Goal: Information Seeking & Learning: Learn about a topic

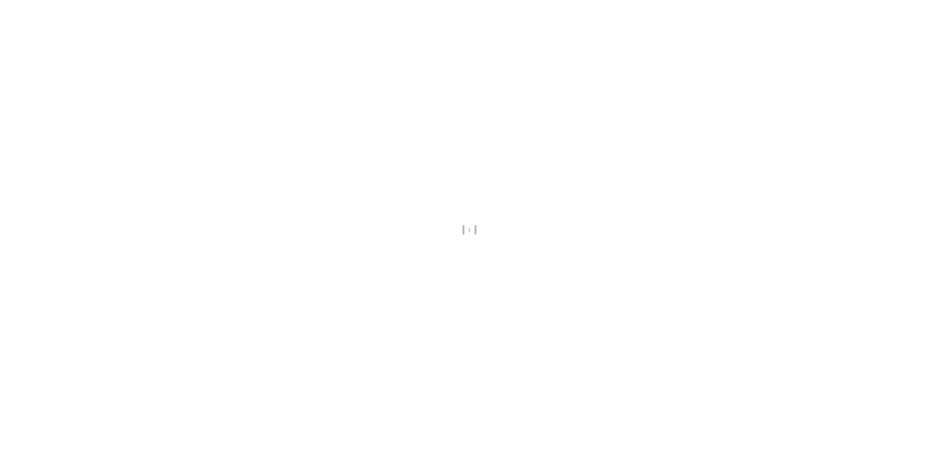
click at [231, 80] on div at bounding box center [469, 229] width 939 height 459
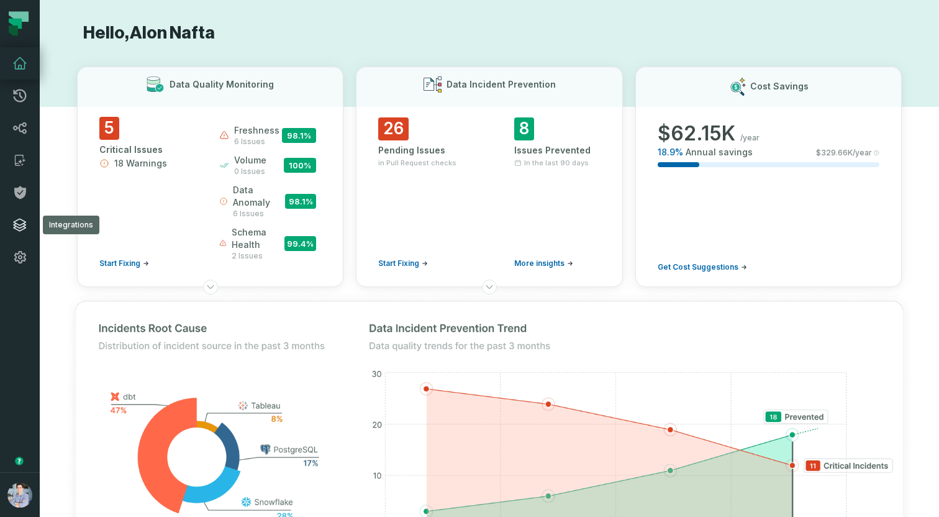
click at [20, 222] on icon at bounding box center [19, 224] width 15 height 15
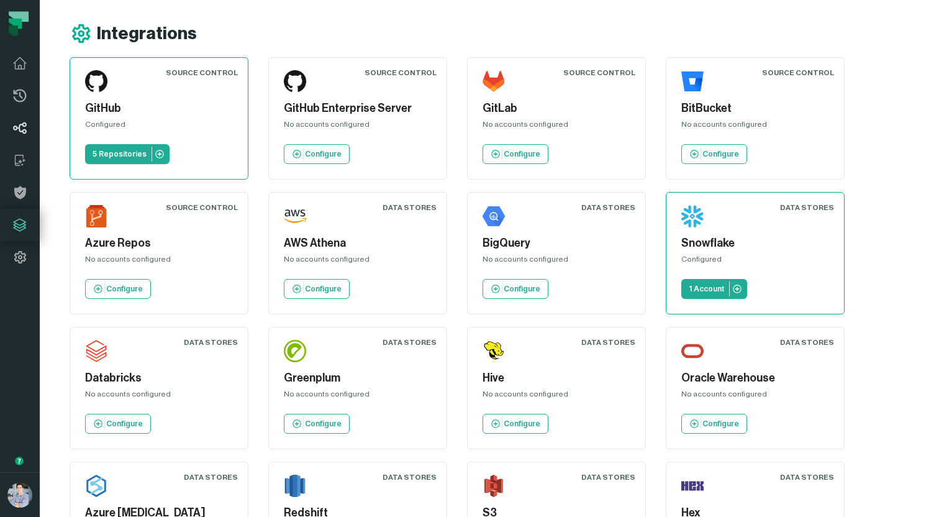
click at [25, 127] on icon at bounding box center [19, 128] width 15 height 15
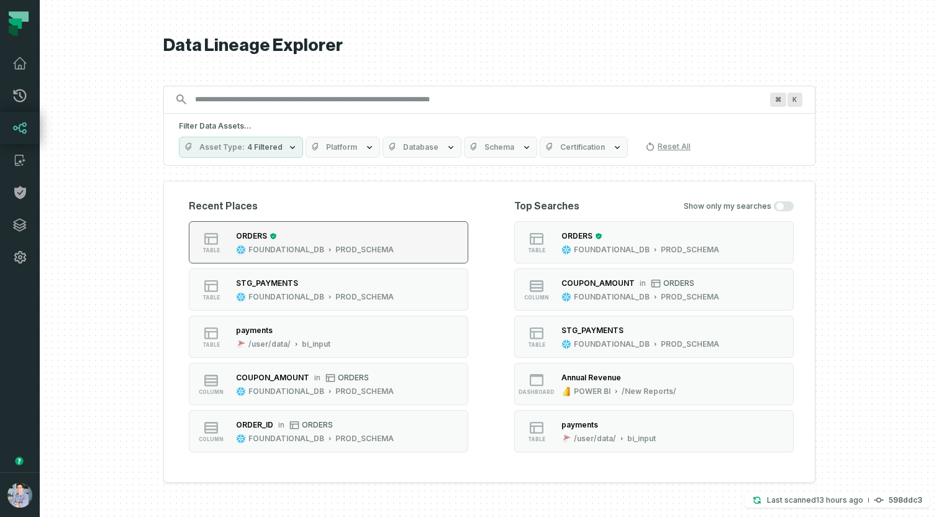
click at [336, 254] on div "PROD_SCHEMA" at bounding box center [365, 250] width 58 height 10
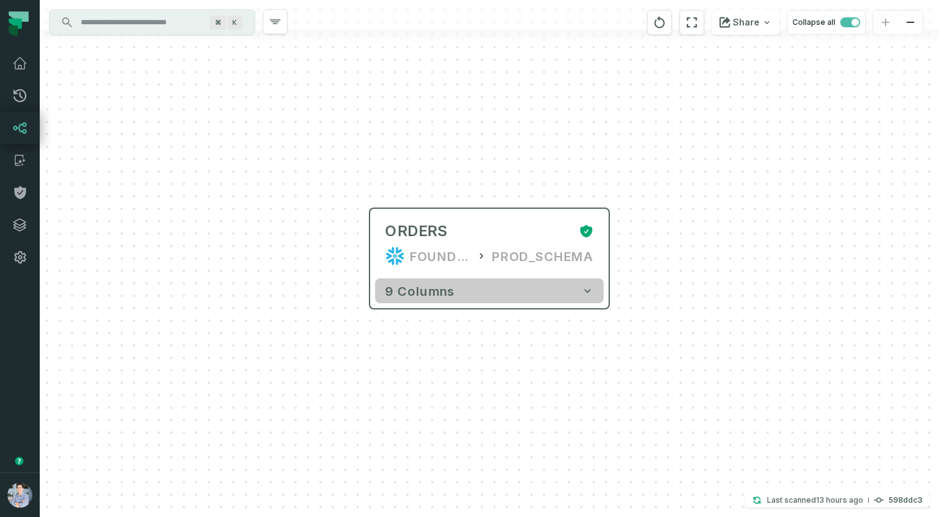
click at [468, 294] on button "9 columns" at bounding box center [489, 290] width 229 height 25
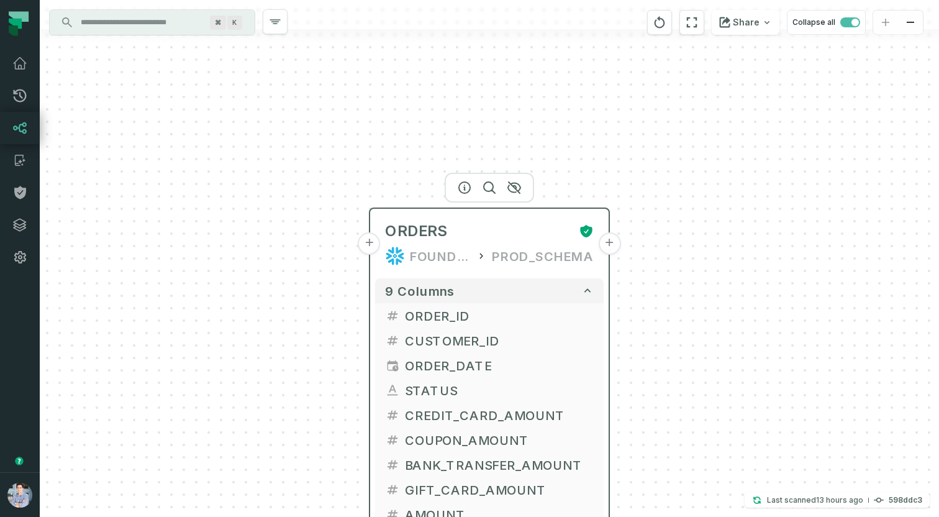
click at [370, 244] on button "+" at bounding box center [370, 243] width 22 height 22
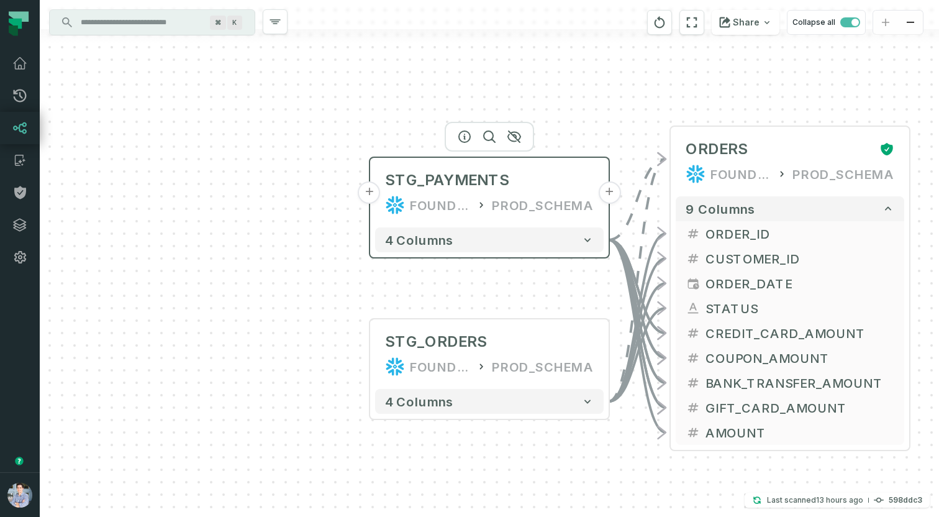
click at [374, 194] on button "+" at bounding box center [370, 192] width 22 height 22
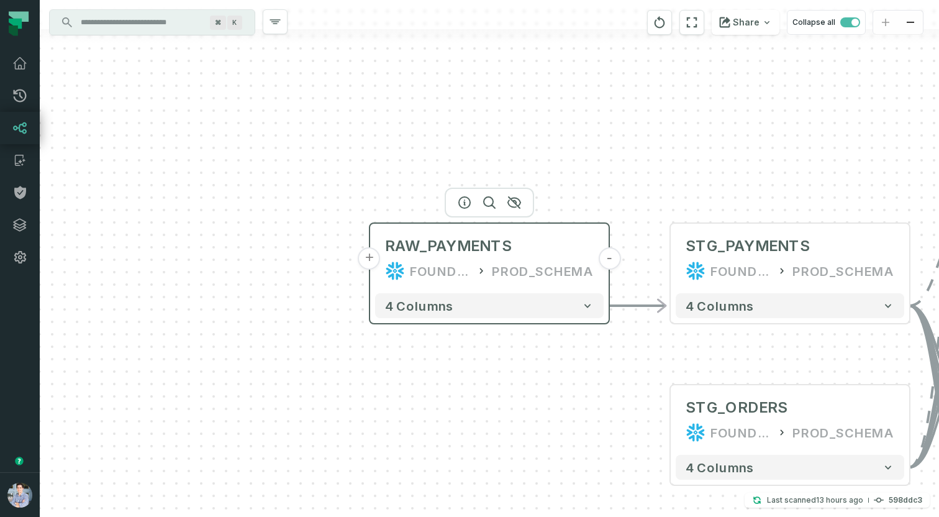
click at [375, 260] on button "+" at bounding box center [370, 258] width 22 height 22
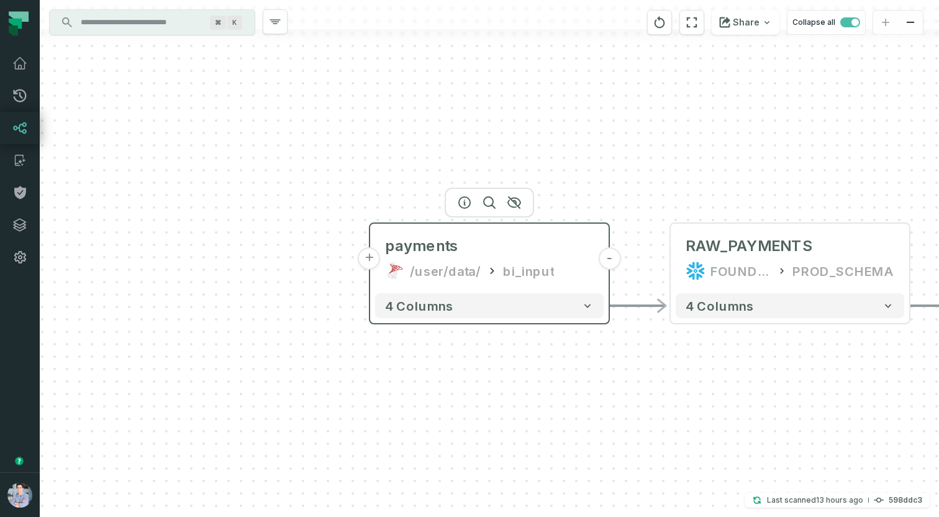
click at [373, 258] on button "+" at bounding box center [370, 258] width 22 height 22
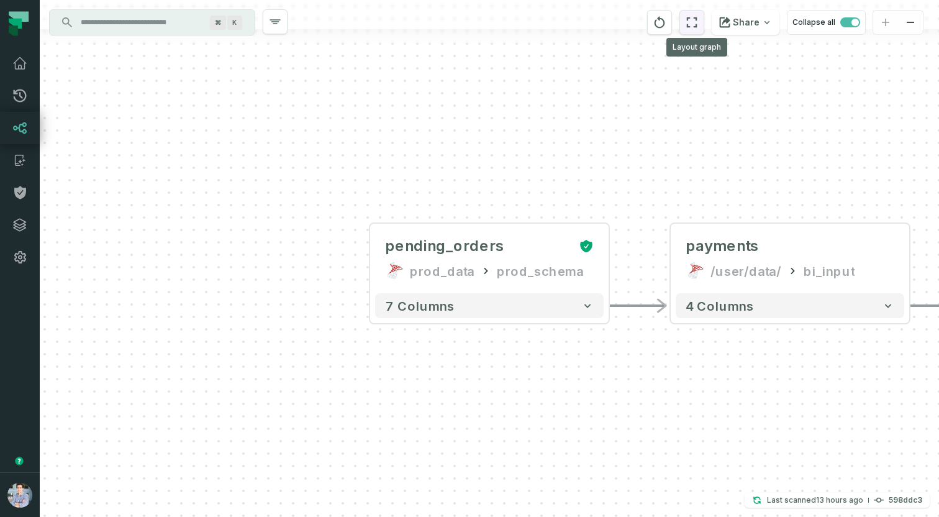
click at [699, 22] on icon "reset" at bounding box center [692, 22] width 14 height 15
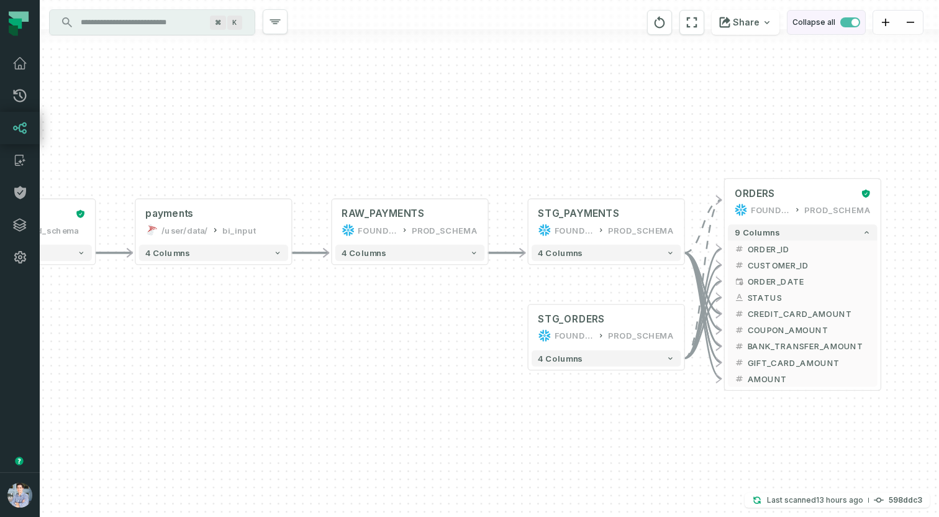
click at [848, 21] on span "button" at bounding box center [851, 22] width 20 height 10
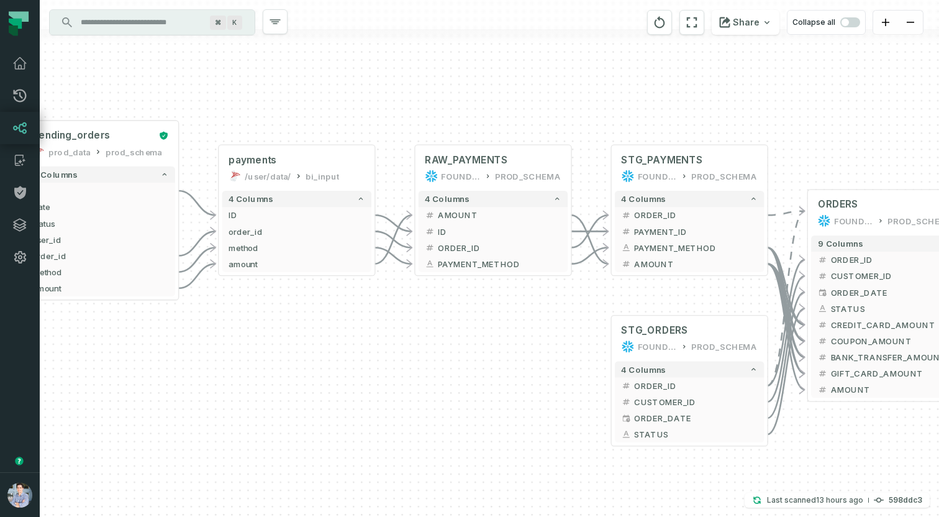
drag, startPoint x: 646, startPoint y: 185, endPoint x: 728, endPoint y: 107, distance: 113.4
click at [728, 107] on div "+ pending_orders prod_data prod_schema + 7 columns + ID + + date + + status + +…" at bounding box center [490, 258] width 900 height 517
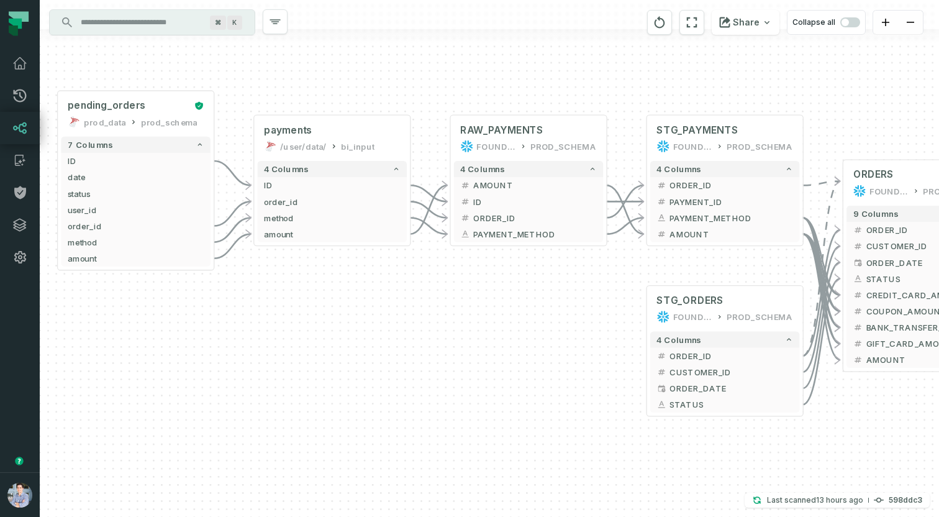
drag, startPoint x: 433, startPoint y: 370, endPoint x: 469, endPoint y: 339, distance: 47.2
click at [469, 339] on div "+ pending_orders prod_data prod_schema + 7 columns + ID + + date + + status + +…" at bounding box center [490, 258] width 900 height 517
click at [22, 160] on icon at bounding box center [24, 160] width 4 height 4
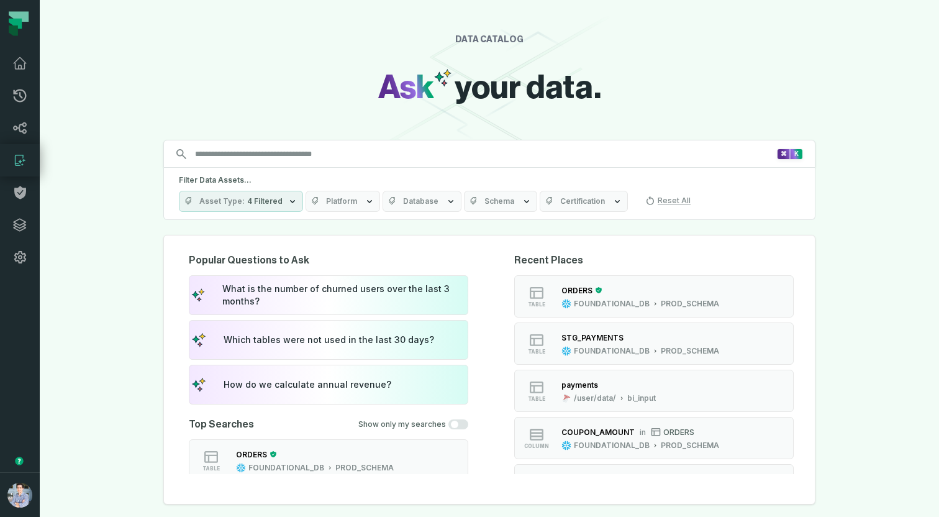
click at [301, 152] on input "Discovery Provider cmdk menu" at bounding box center [482, 154] width 589 height 20
click at [334, 203] on span "Platform" at bounding box center [341, 201] width 31 height 10
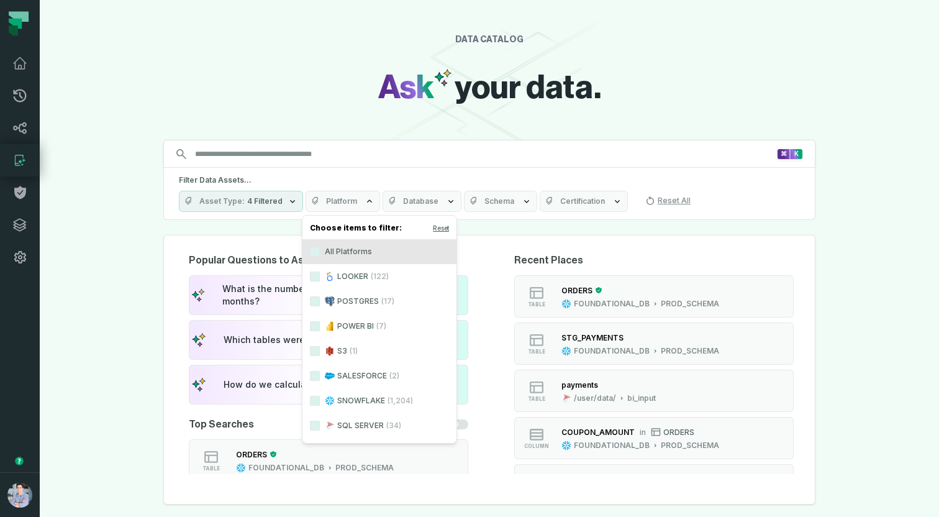
click at [152, 202] on div "DATA CATALOG Ask your data. Search for assets across the organization ⌘ K Filte…" at bounding box center [490, 258] width 900 height 517
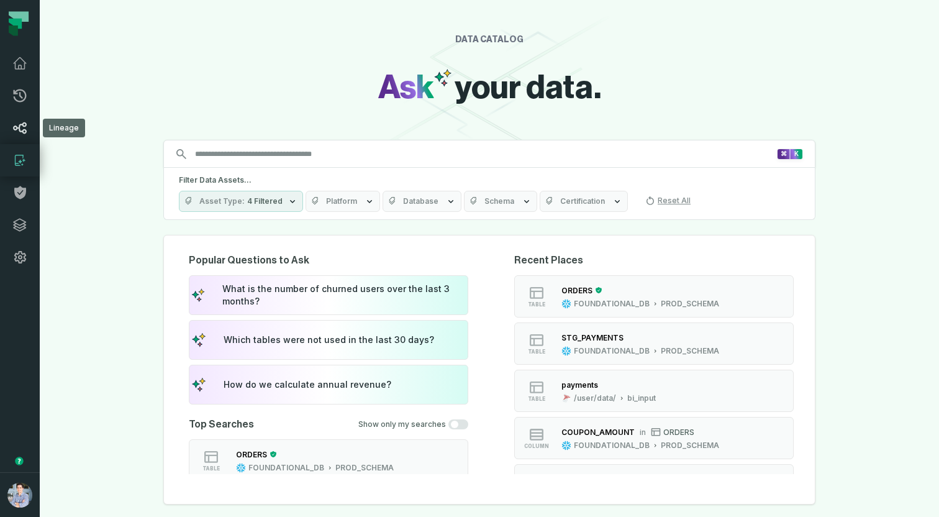
click at [25, 128] on icon at bounding box center [19, 128] width 15 height 15
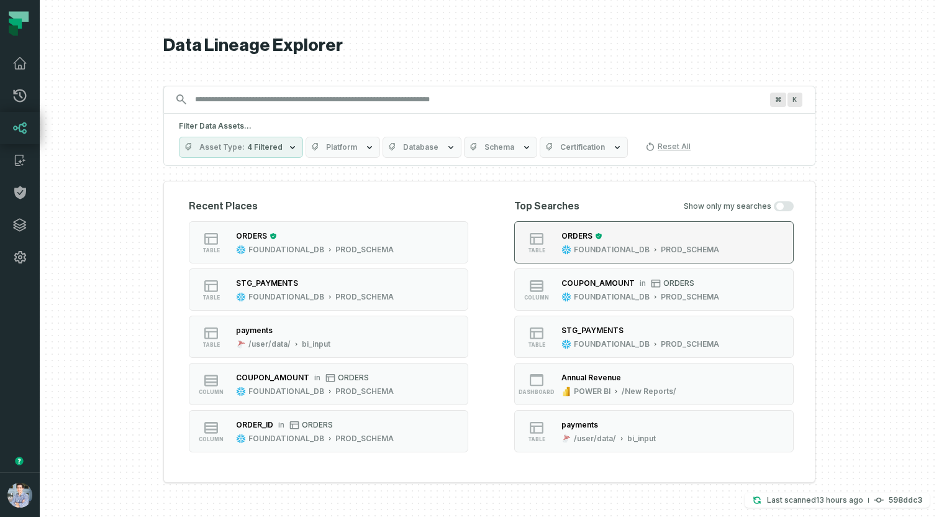
click at [610, 262] on button "table ORDERS FOUNDATIONAL_DB PROD_SCHEMA" at bounding box center [654, 242] width 280 height 42
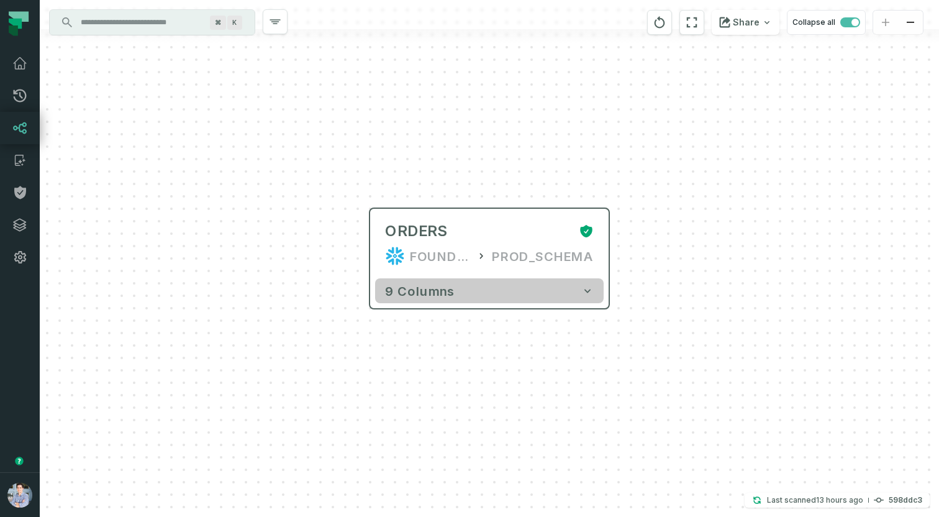
click at [534, 295] on button "9 columns" at bounding box center [489, 290] width 229 height 25
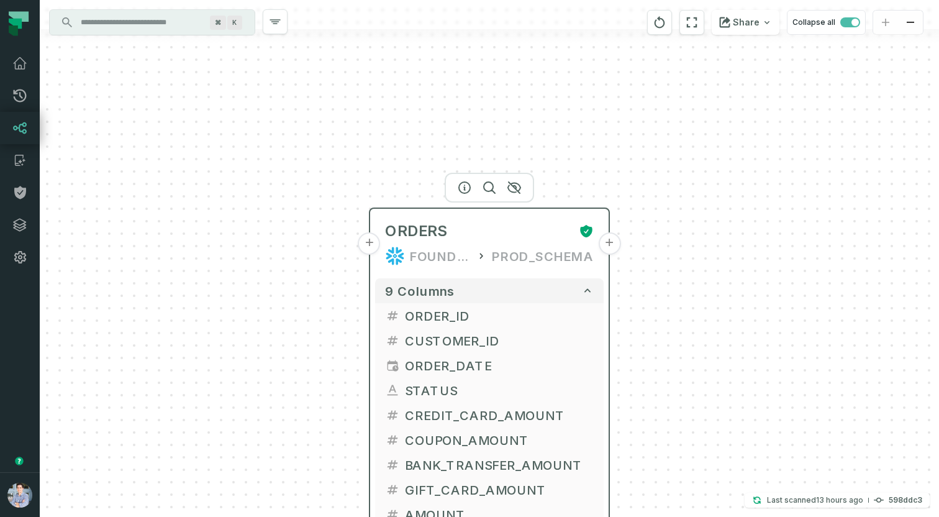
click at [613, 239] on button "+" at bounding box center [609, 243] width 22 height 22
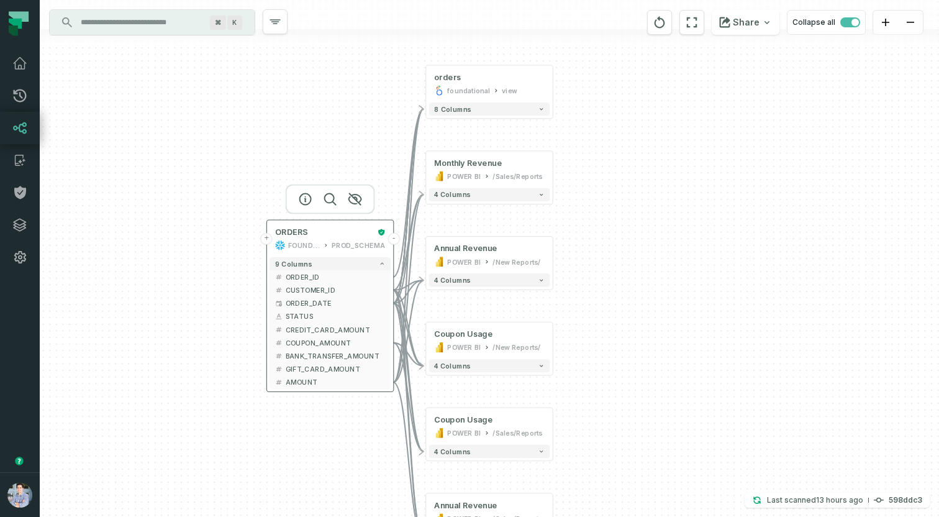
click at [265, 239] on button "+" at bounding box center [267, 239] width 12 height 12
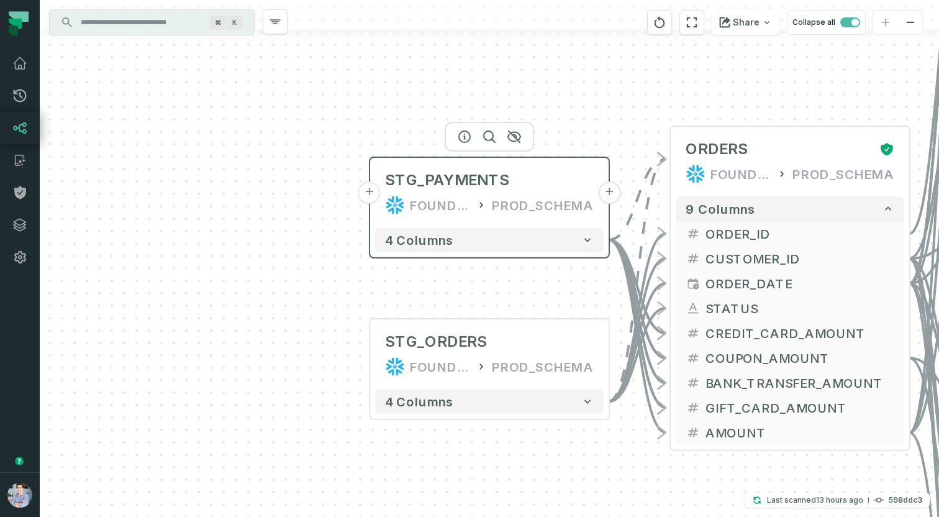
click at [371, 189] on button "+" at bounding box center [370, 192] width 22 height 22
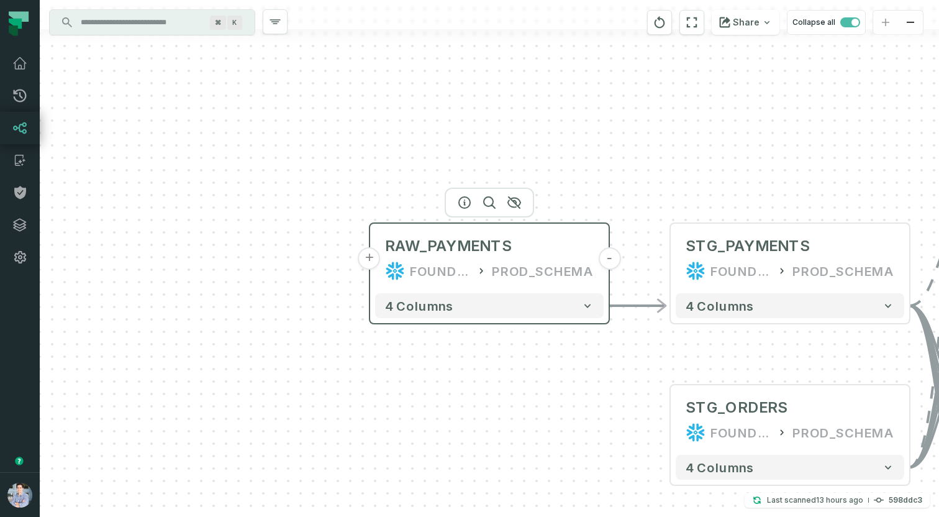
click at [371, 257] on button "+" at bounding box center [370, 258] width 22 height 22
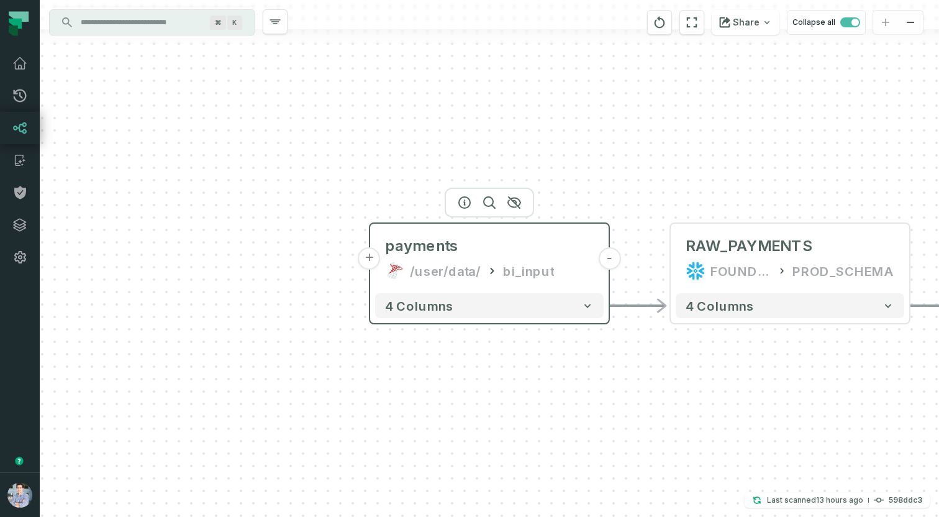
click at [374, 256] on button "+" at bounding box center [370, 258] width 22 height 22
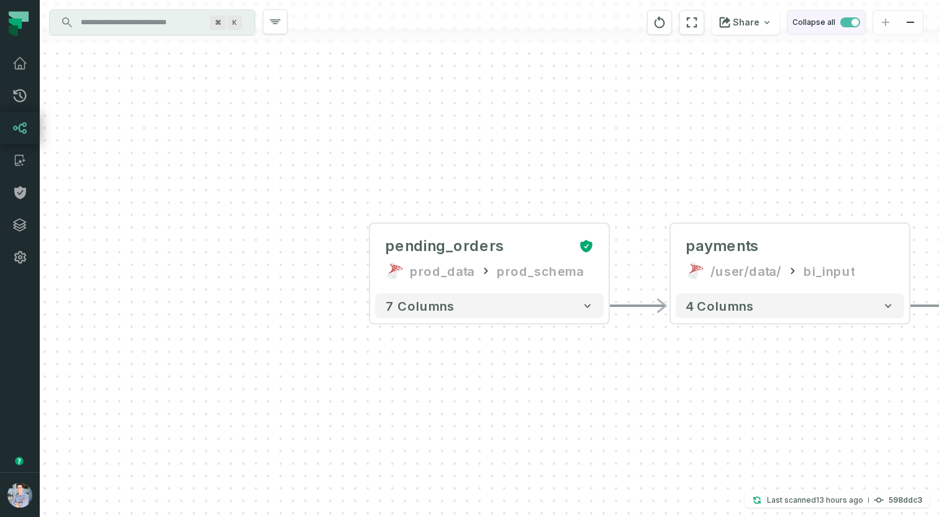
click at [852, 22] on span "button" at bounding box center [855, 22] width 7 height 7
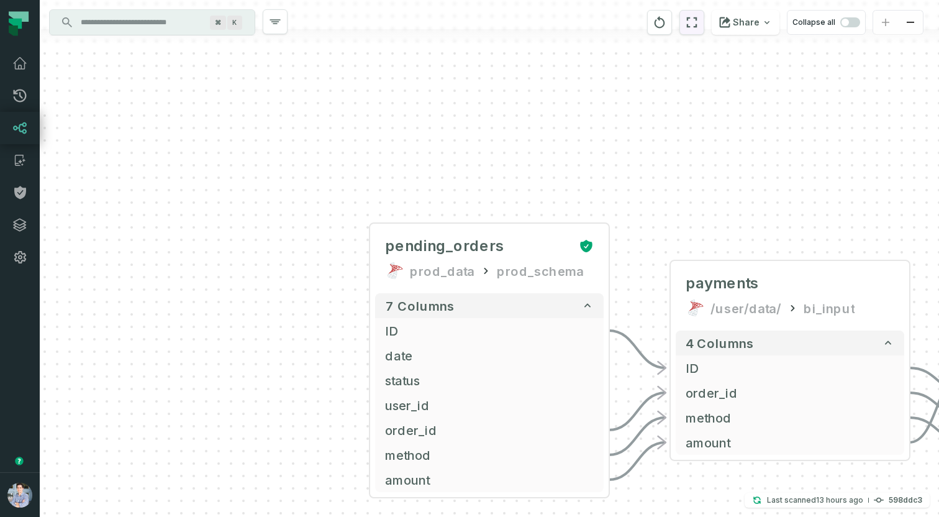
click at [693, 19] on icon "reset" at bounding box center [692, 22] width 11 height 11
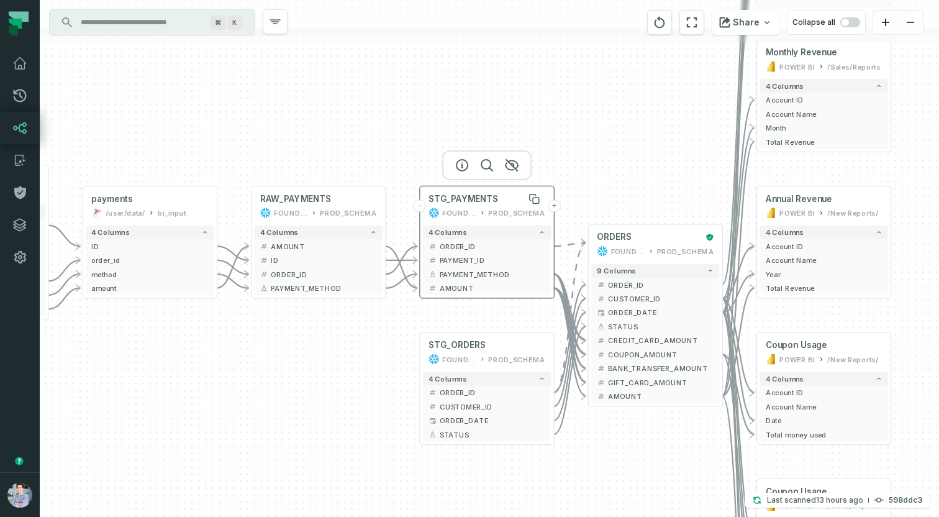
click at [478, 201] on span "STG_PAYMENTS" at bounding box center [464, 198] width 70 height 11
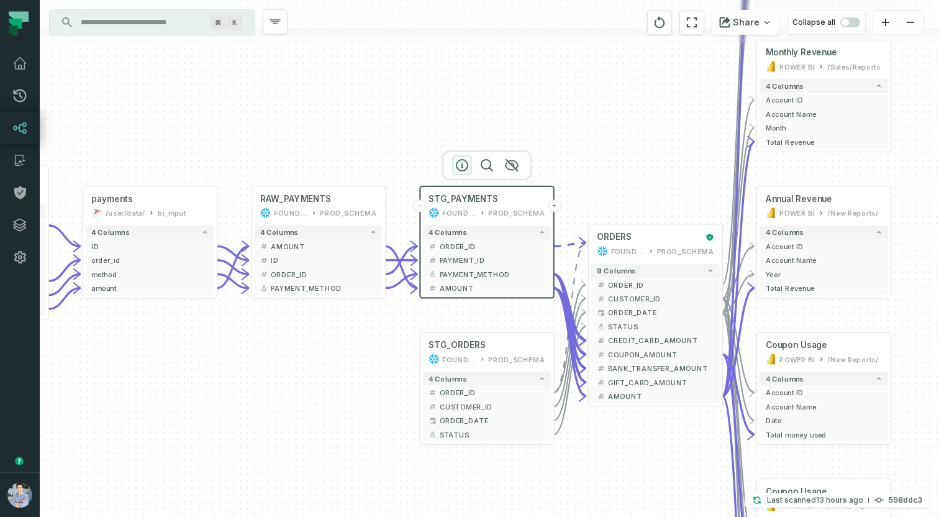
click at [463, 162] on icon "button" at bounding box center [462, 165] width 15 height 15
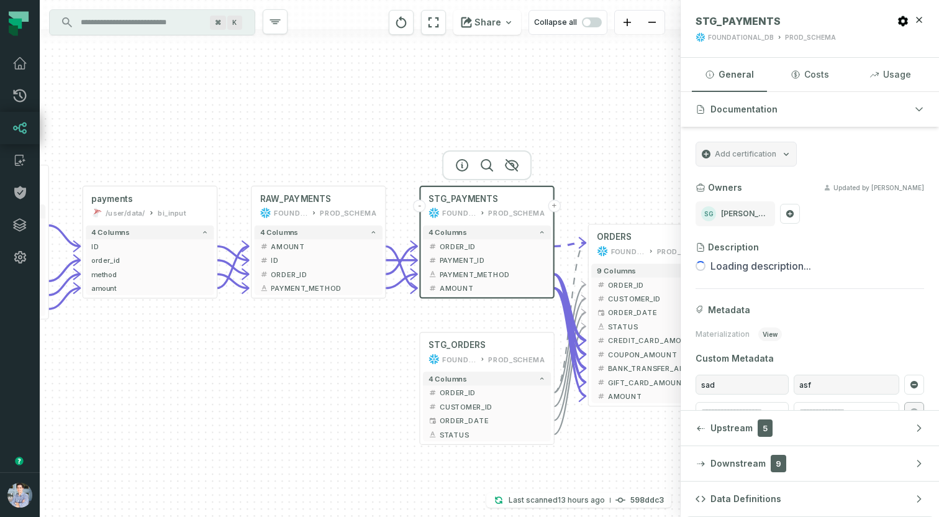
scroll to position [27, 0]
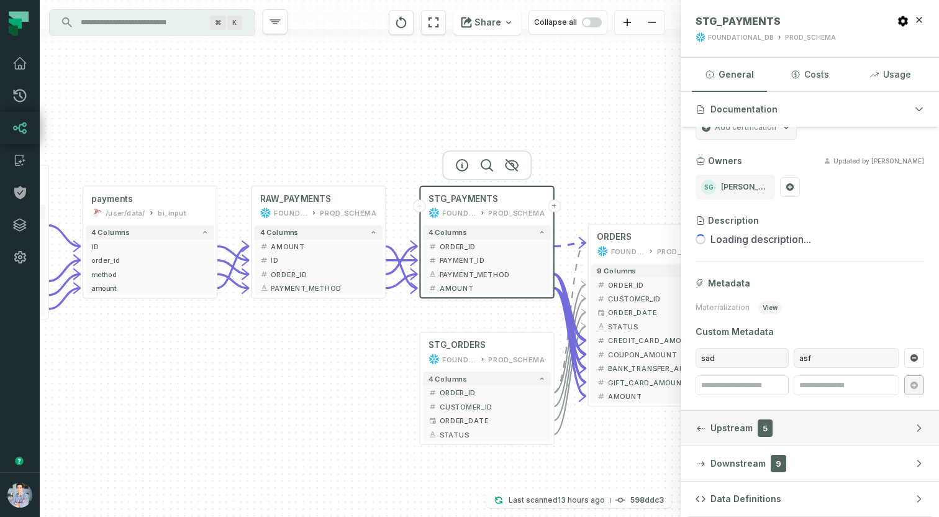
click at [831, 418] on button "Upstream 5" at bounding box center [810, 428] width 258 height 35
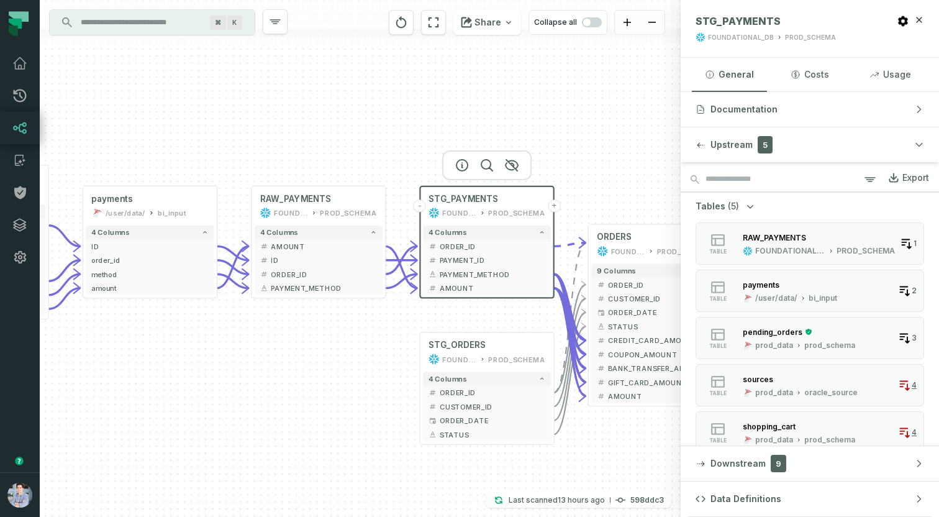
click at [786, 203] on div "Tables (5) table RAW_PAYMENTS FOUNDATIONAL_DB PROD_SCHEMA 1 table payments /use…" at bounding box center [810, 327] width 229 height 254
click at [749, 158] on button "Upstream 5" at bounding box center [810, 144] width 258 height 35
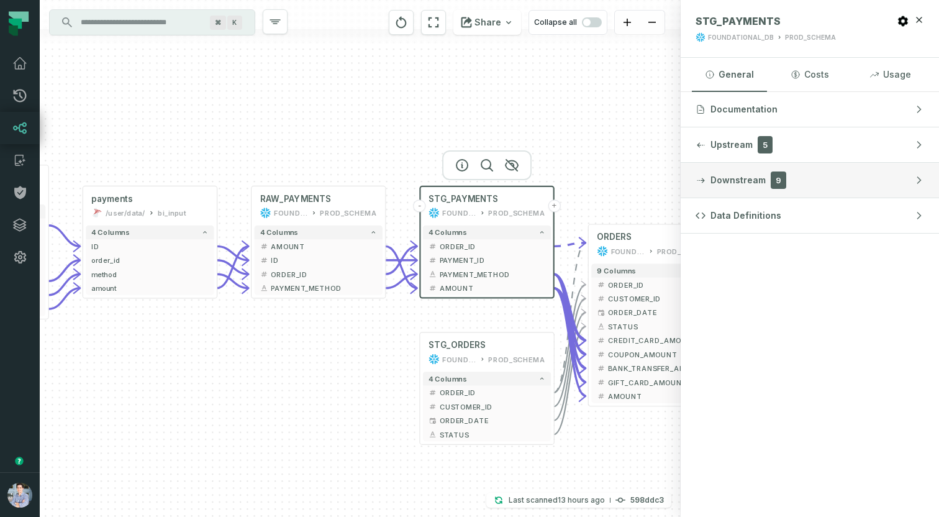
click at [827, 178] on button "Downstream 9" at bounding box center [810, 180] width 258 height 35
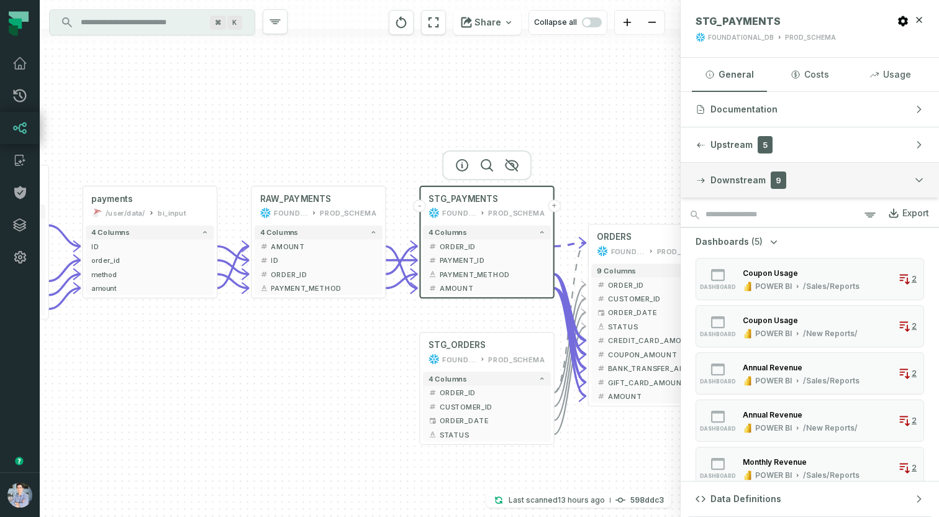
click at [816, 179] on button "Downstream 9" at bounding box center [810, 180] width 258 height 35
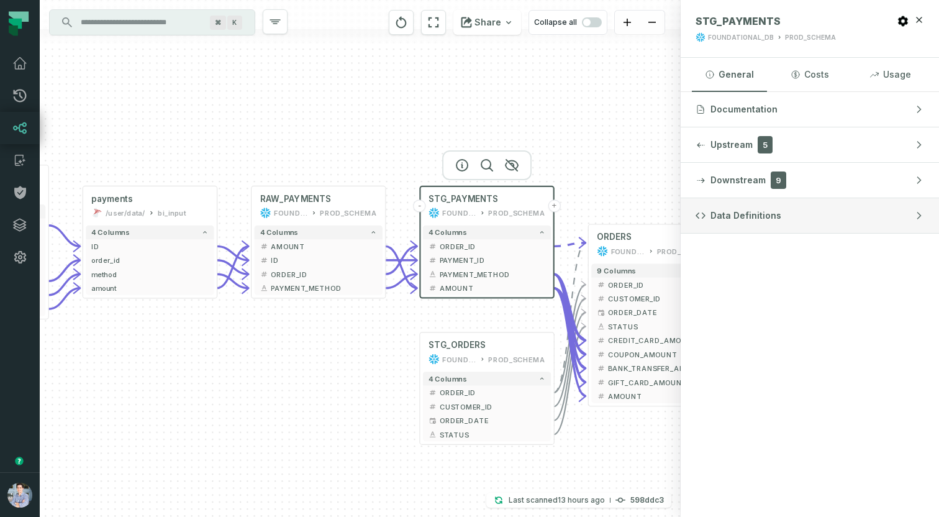
click at [731, 206] on button "Data Definitions" at bounding box center [810, 215] width 258 height 35
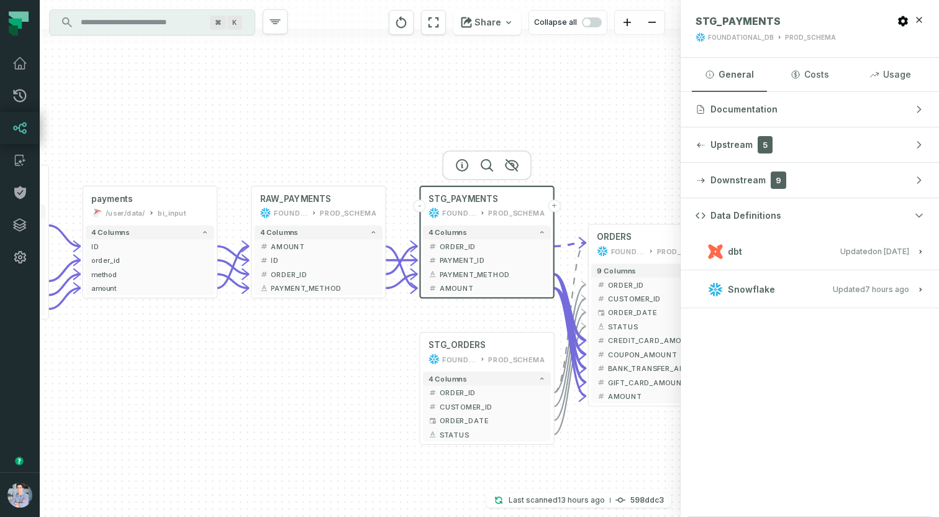
click at [739, 250] on span "dbt" at bounding box center [735, 251] width 14 height 12
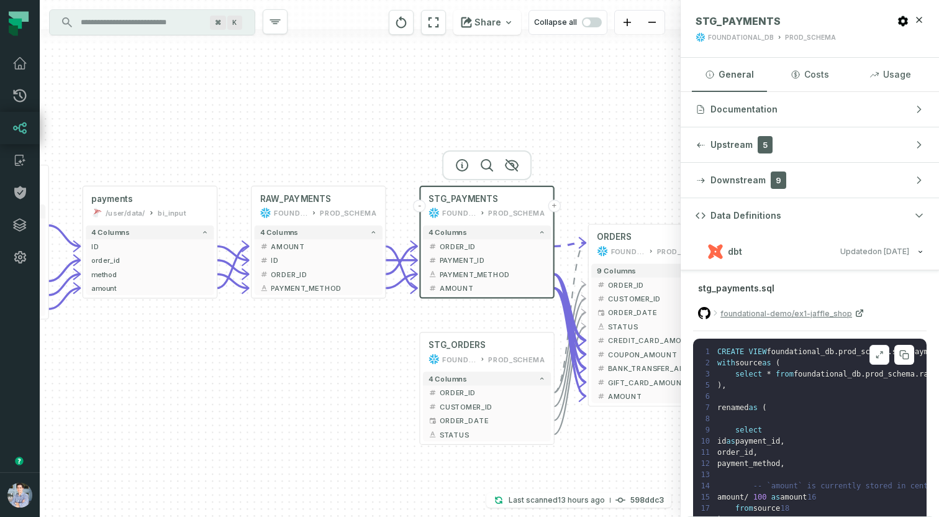
scroll to position [12, 0]
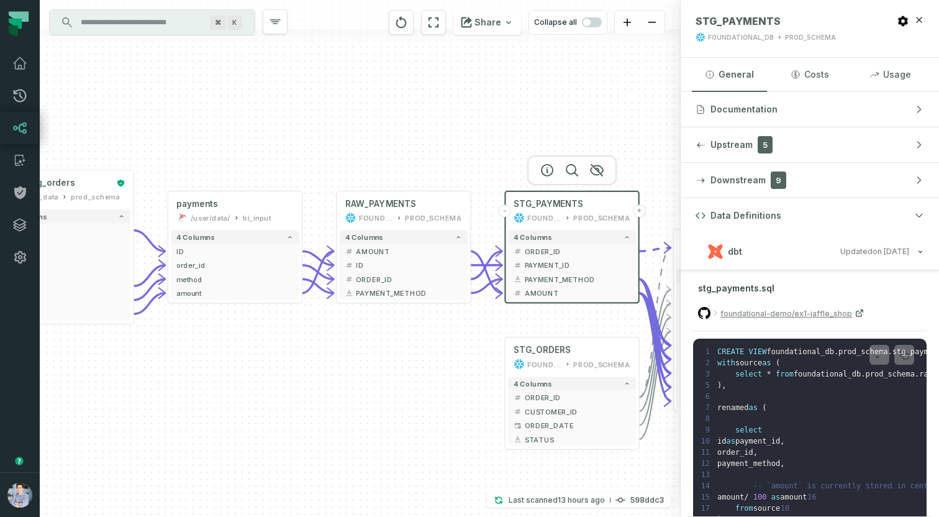
drag, startPoint x: 237, startPoint y: 357, endPoint x: 322, endPoint y: 362, distance: 85.3
click at [322, 362] on div "+ pending_orders prod_data prod_schema + 7 columns + ID + + date + + status + +…" at bounding box center [360, 258] width 641 height 517
click at [216, 209] on span "payments" at bounding box center [196, 203] width 41 height 11
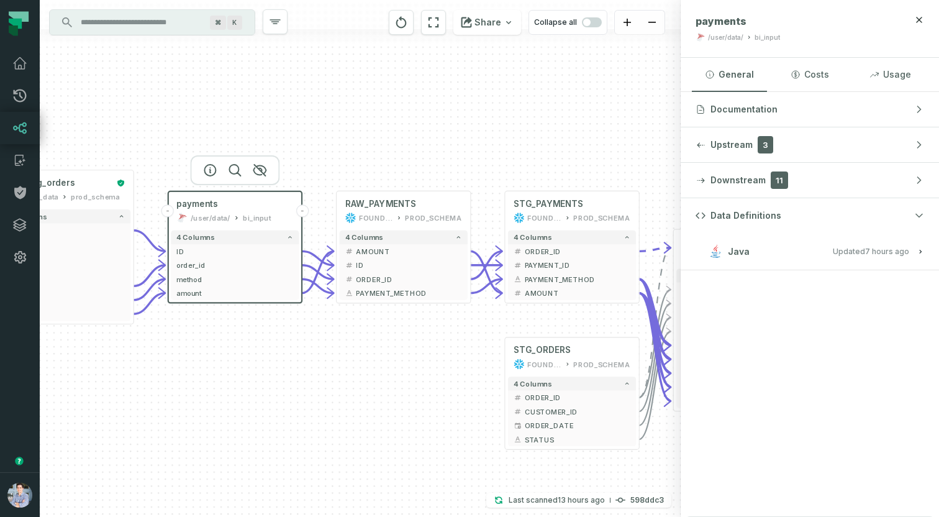
click at [847, 254] on span "Updated [DATE] 1:01:27 AM" at bounding box center [871, 251] width 76 height 9
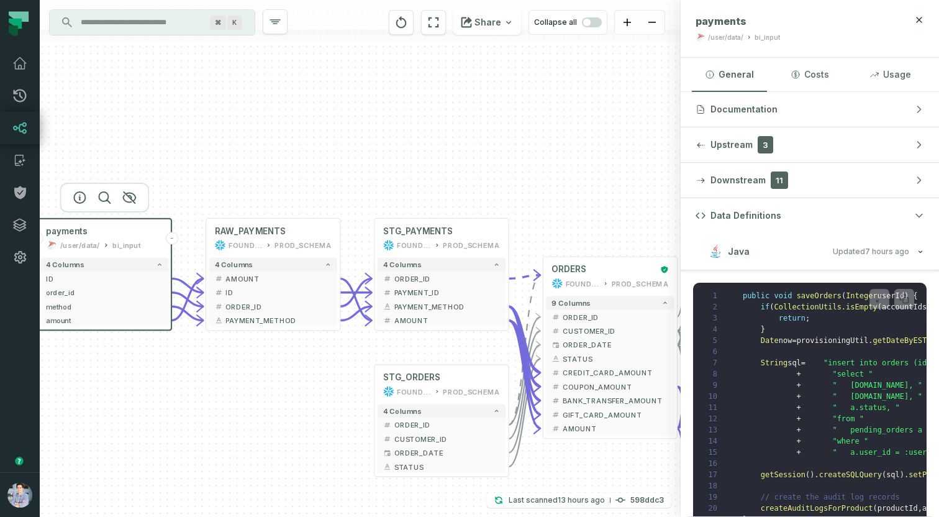
drag, startPoint x: 326, startPoint y: 345, endPoint x: 188, endPoint y: 376, distance: 141.3
click at [188, 376] on div "+ pending_orders prod_data prod_schema + 7 columns + ID + + date + + status + +…" at bounding box center [360, 258] width 641 height 517
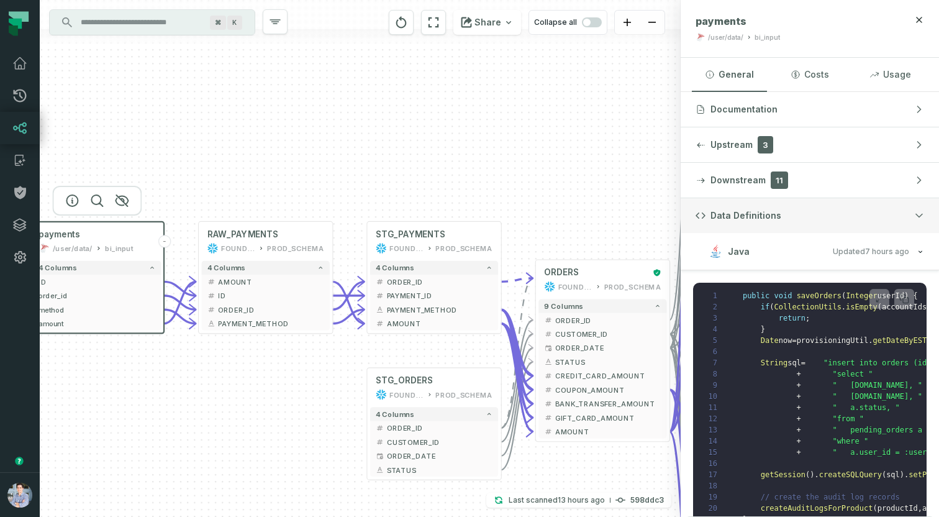
click at [777, 222] on button "Data Definitions" at bounding box center [810, 215] width 258 height 35
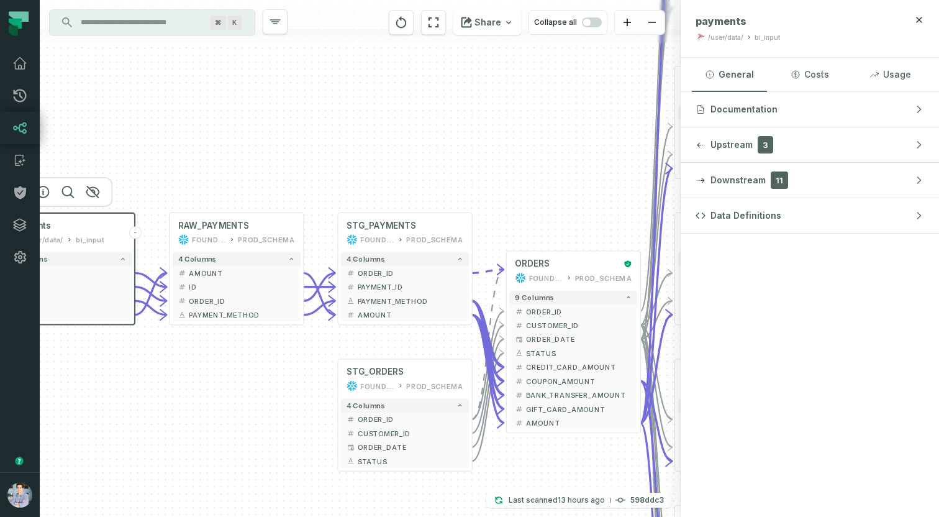
drag, startPoint x: 577, startPoint y: 185, endPoint x: 459, endPoint y: 137, distance: 127.6
click at [459, 137] on div "+ pending_orders prod_data prod_schema + 7 columns + ID + + date + + status + +…" at bounding box center [360, 258] width 641 height 517
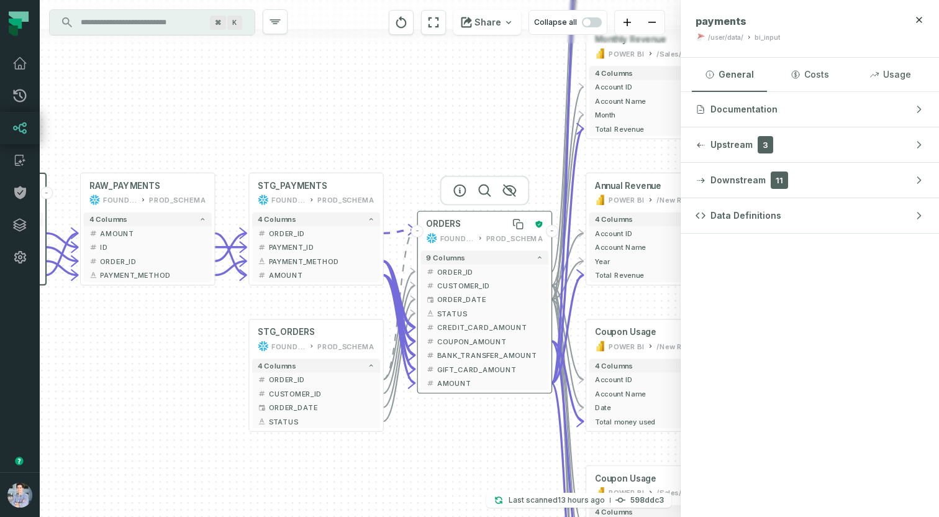
click at [469, 222] on div "ORDERS" at bounding box center [477, 224] width 103 height 11
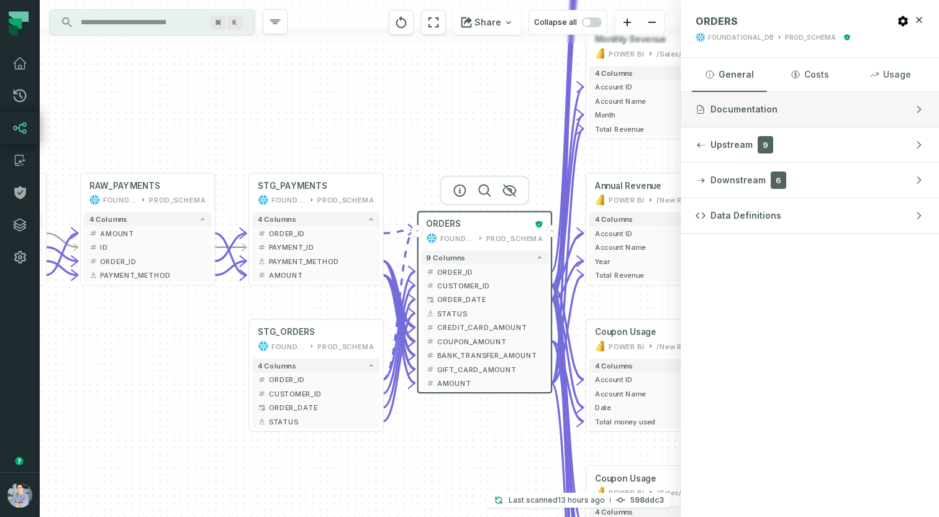
click at [800, 111] on button "Documentation" at bounding box center [810, 109] width 258 height 35
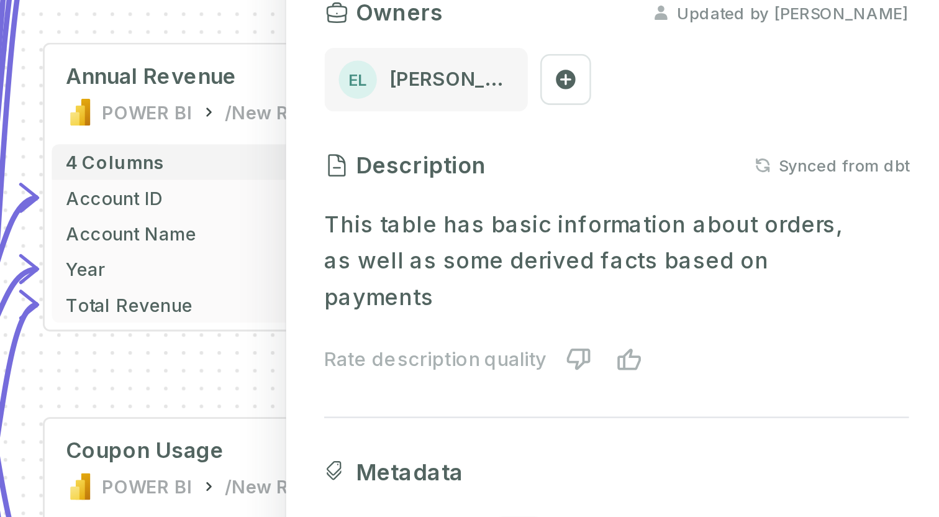
scroll to position [0, 0]
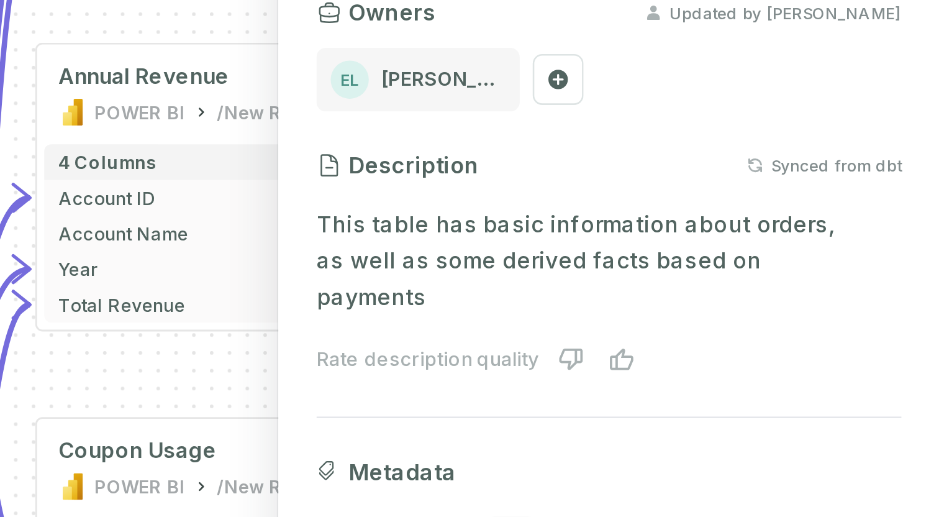
drag, startPoint x: 874, startPoint y: 245, endPoint x: 930, endPoint y: 247, distance: 55.3
click at [930, 247] on section "Certified Owners Updated by [PERSON_NAME] EL [PERSON_NAME] Description Synced f…" at bounding box center [810, 283] width 258 height 367
click at [924, 248] on section "Certified Owners Updated by [PERSON_NAME] EL [PERSON_NAME] Description Synced f…" at bounding box center [810, 283] width 258 height 367
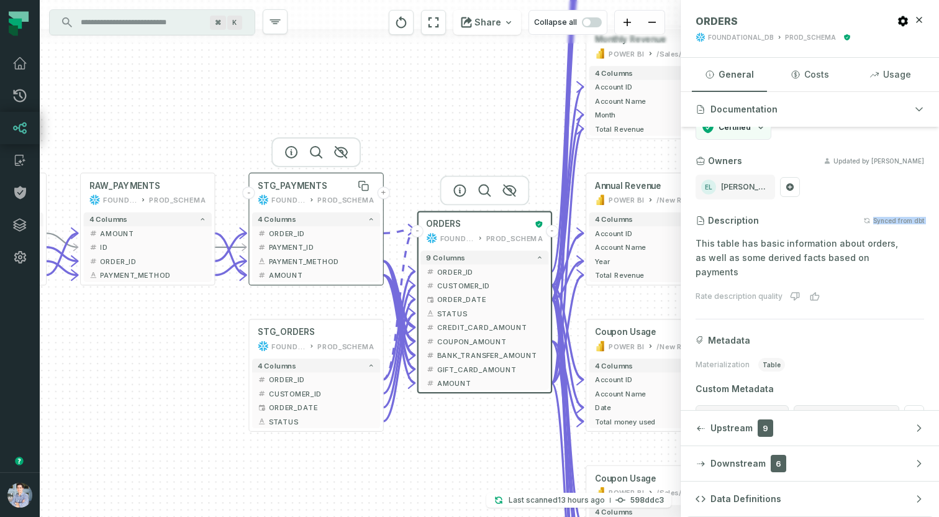
click at [300, 190] on span "STG_PAYMENTS" at bounding box center [293, 185] width 70 height 11
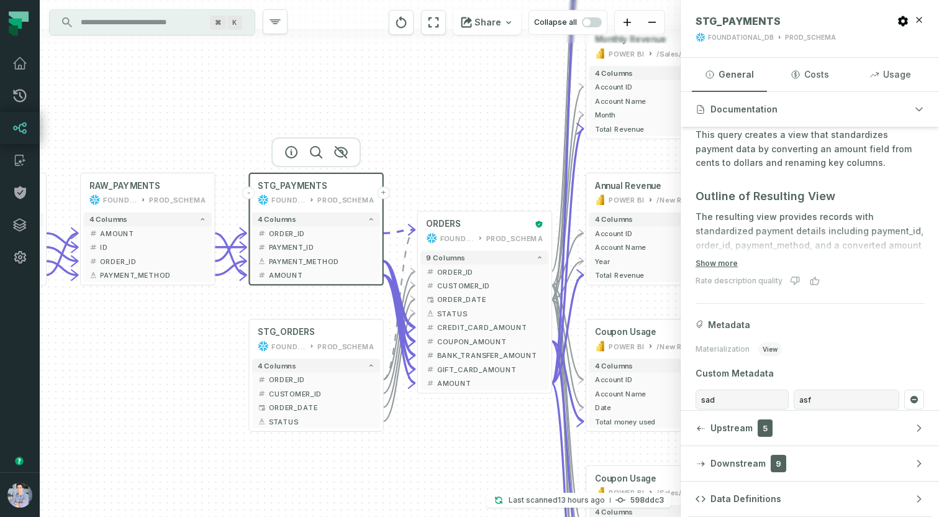
scroll to position [168, 0]
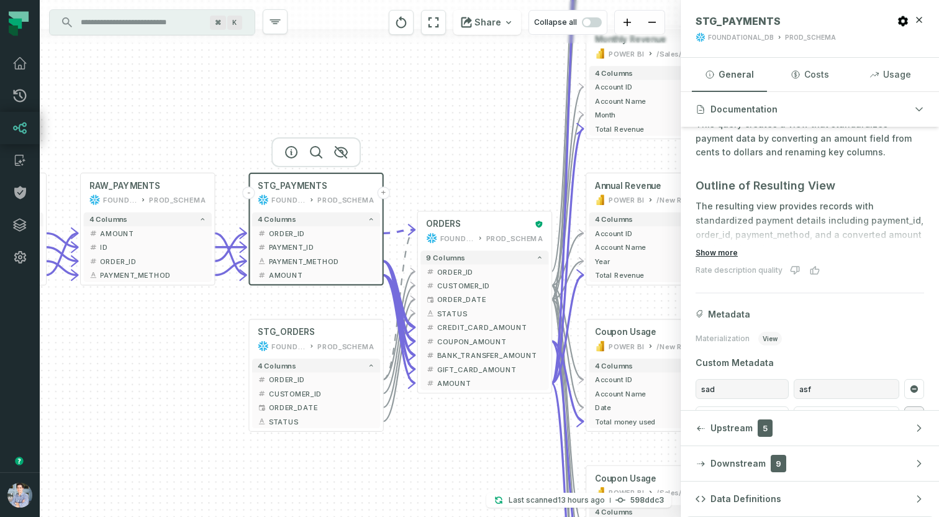
click at [717, 254] on button "Show more" at bounding box center [717, 253] width 42 height 10
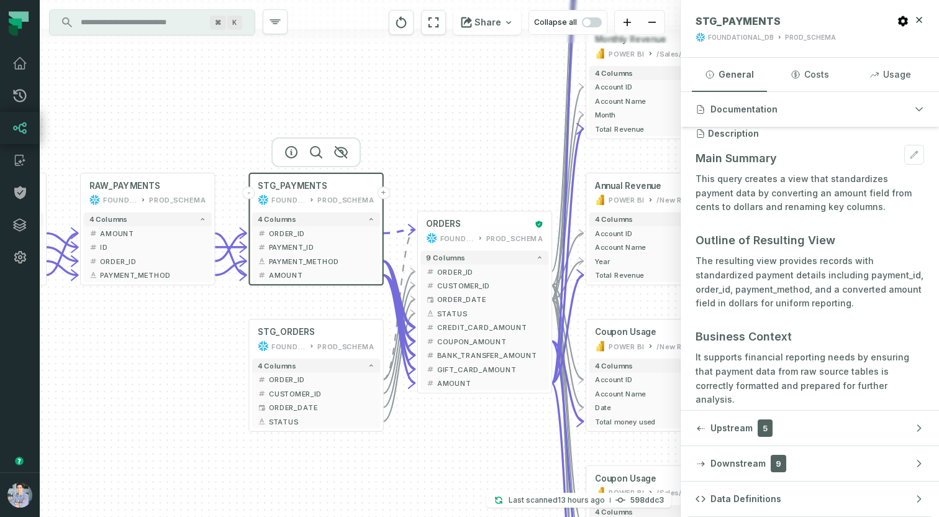
scroll to position [119, 0]
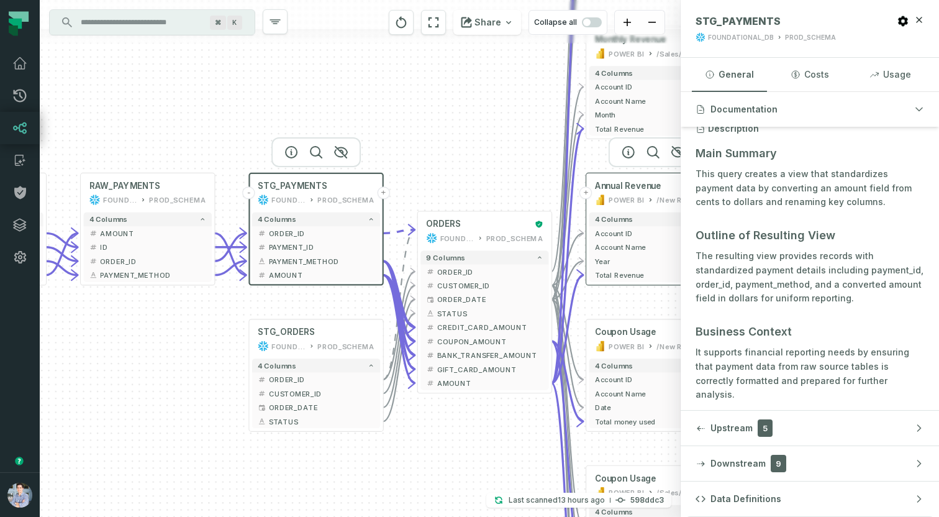
click at [622, 195] on div "POWER BI" at bounding box center [626, 199] width 35 height 11
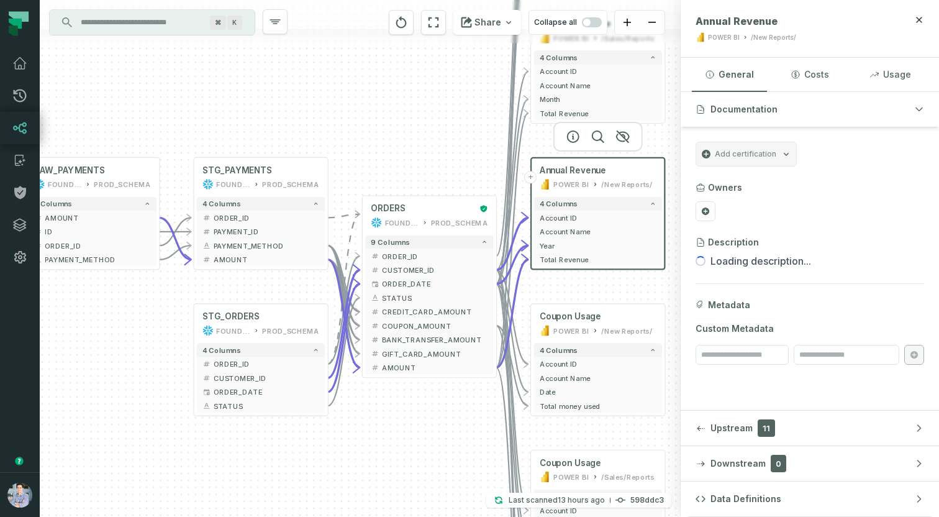
drag, startPoint x: 483, startPoint y: 151, endPoint x: 400, endPoint y: 130, distance: 85.7
click at [400, 130] on div "+ pending_orders prod_data prod_schema + 7 columns + ID + + date + + status + +…" at bounding box center [360, 258] width 641 height 517
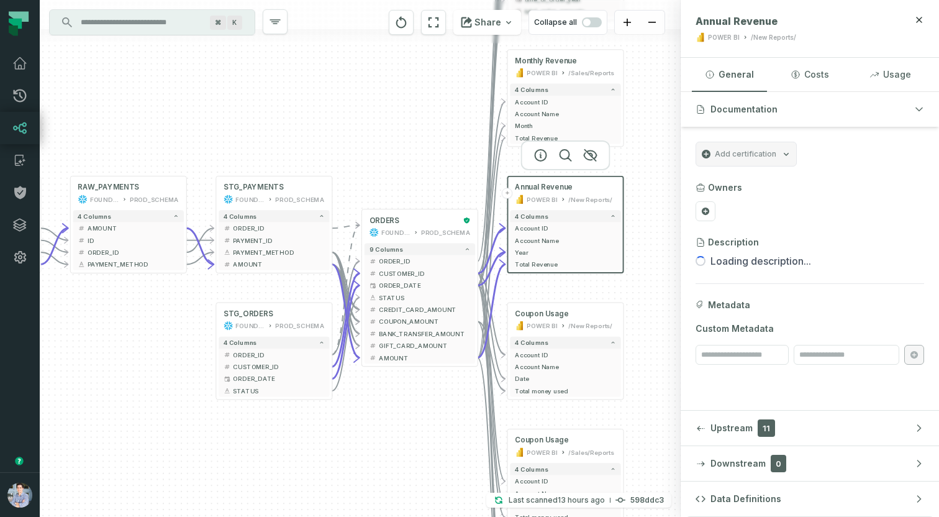
drag, startPoint x: 140, startPoint y: 337, endPoint x: 202, endPoint y: 333, distance: 62.3
click at [202, 333] on div "+ pending_orders prod_data prod_schema + 7 columns + ID + + date + + status + +…" at bounding box center [360, 258] width 641 height 517
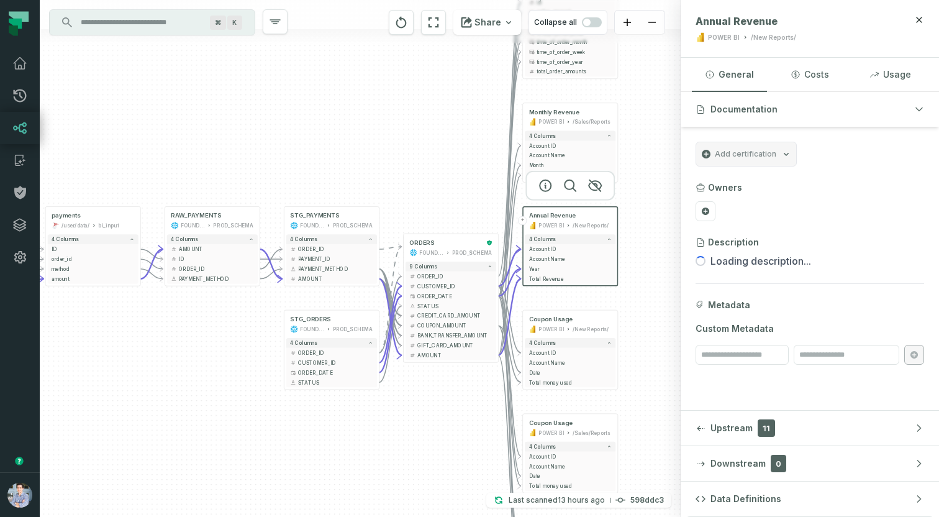
drag, startPoint x: 156, startPoint y: 295, endPoint x: 232, endPoint y: 308, distance: 77.5
click at [232, 308] on div "+ pending_orders prod_data prod_schema + 7 columns + ID + + date + + status + +…" at bounding box center [360, 258] width 641 height 517
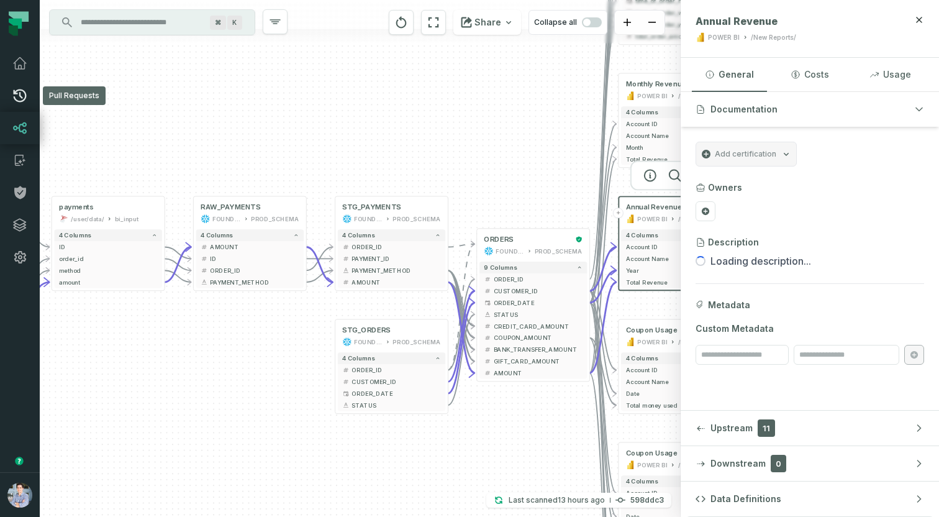
click at [21, 102] on icon at bounding box center [20, 95] width 13 height 13
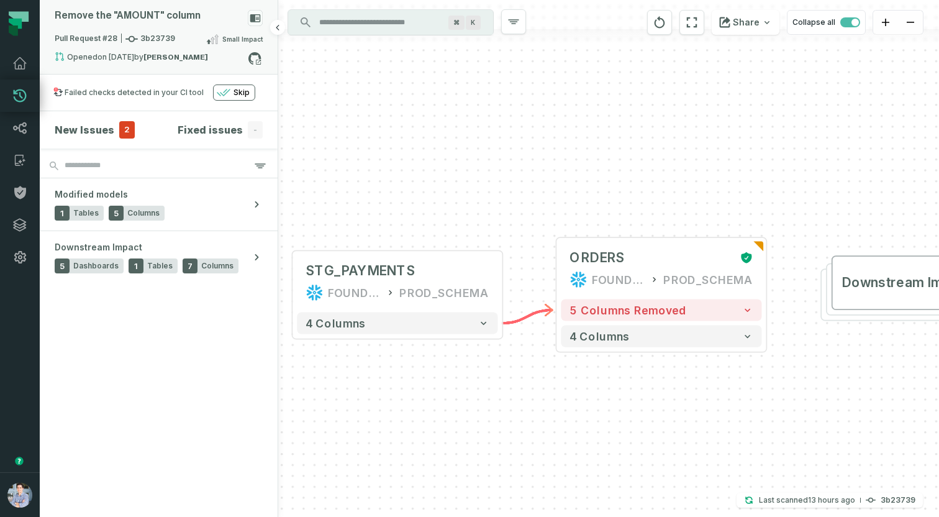
click at [159, 42] on span "Pull Request #28 3b23739" at bounding box center [115, 39] width 121 height 12
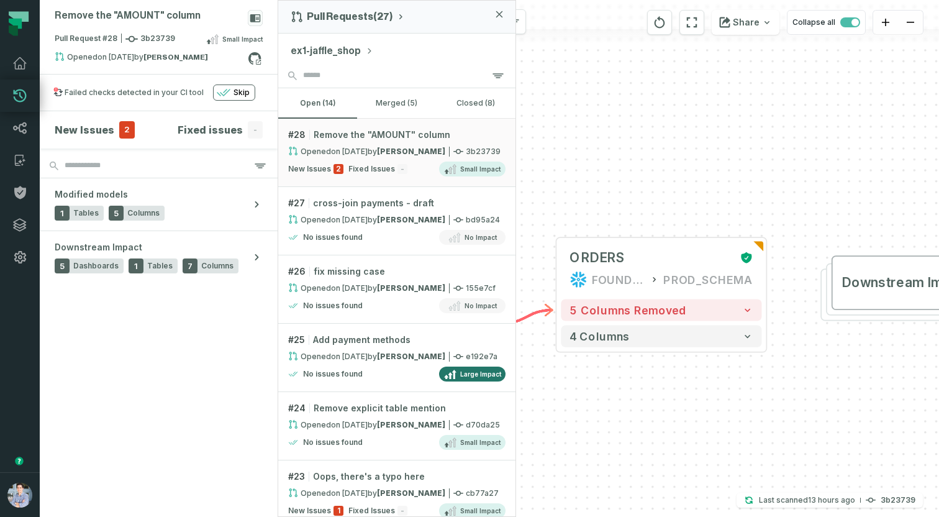
click at [605, 439] on div "+ STG_PAYMENTS FOUNDATIONAL_DB PROD_SCHEMA + 4 columns + ORDERS FOUNDATIONAL_DB…" at bounding box center [608, 258] width 661 height 517
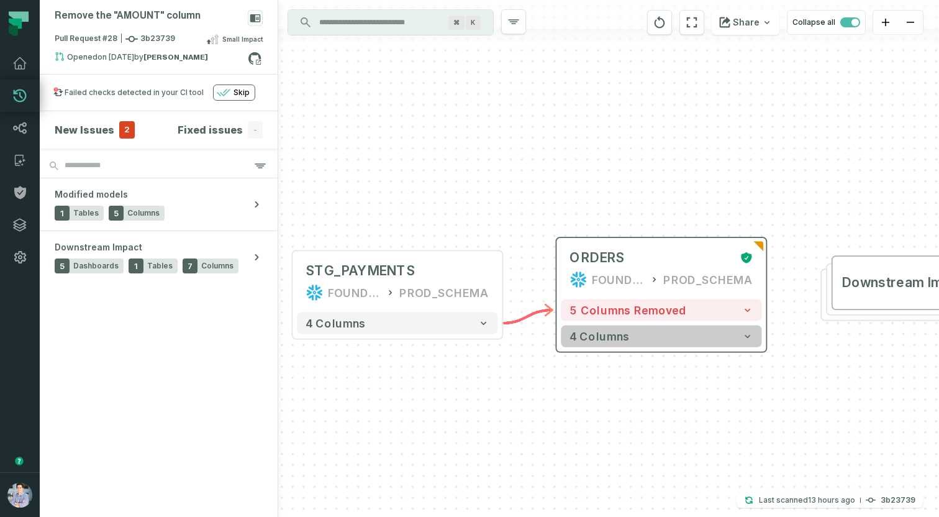
click at [739, 337] on button "4 columns" at bounding box center [661, 337] width 201 height 22
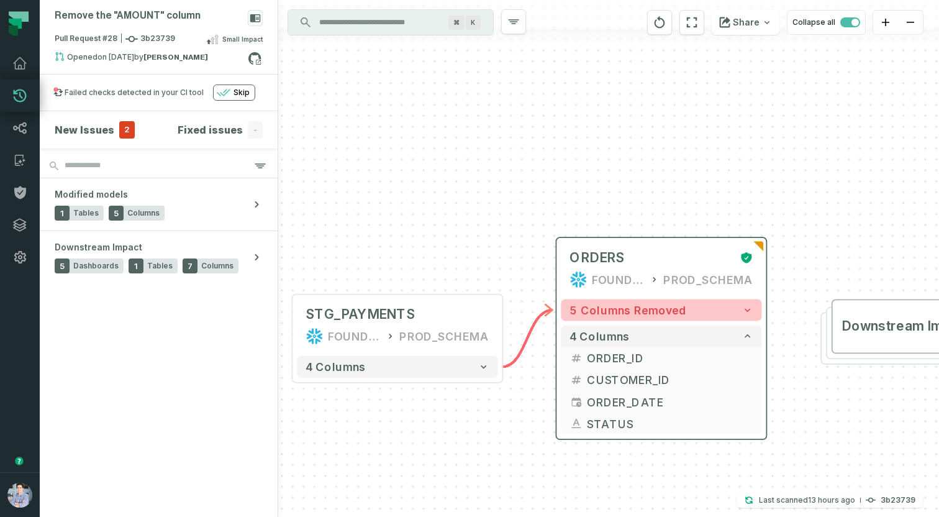
click at [720, 312] on button "5 columns removed" at bounding box center [661, 310] width 201 height 22
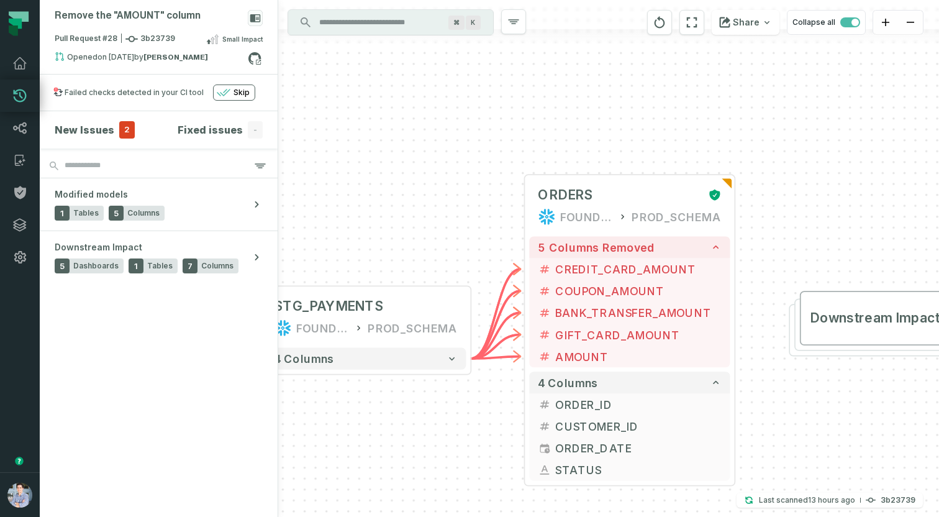
drag, startPoint x: 820, startPoint y: 216, endPoint x: 788, endPoint y: 152, distance: 71.4
click at [788, 152] on div "+ STG_PAYMENTS FOUNDATIONAL_DB PROD_SCHEMA + 4 columns + ORDERS FOUNDATIONAL_DB…" at bounding box center [608, 258] width 661 height 517
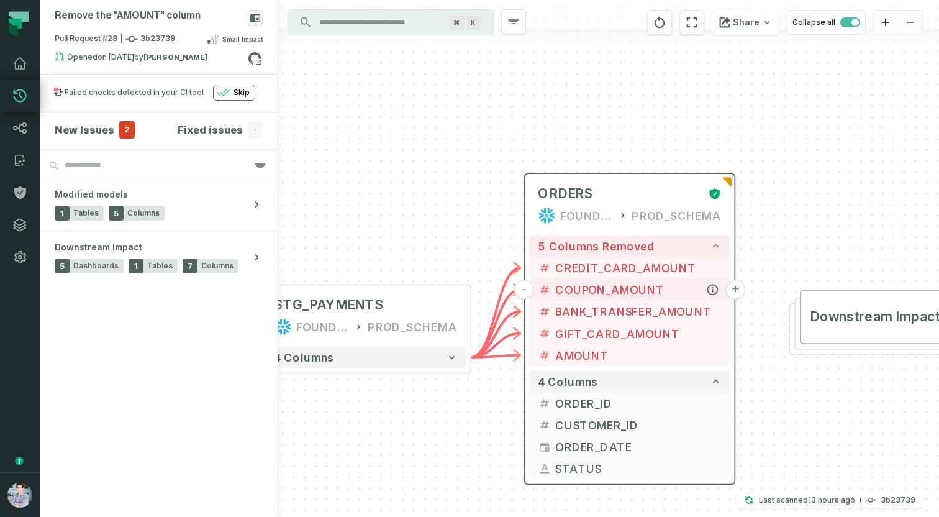
click at [736, 285] on button "+" at bounding box center [736, 290] width 20 height 20
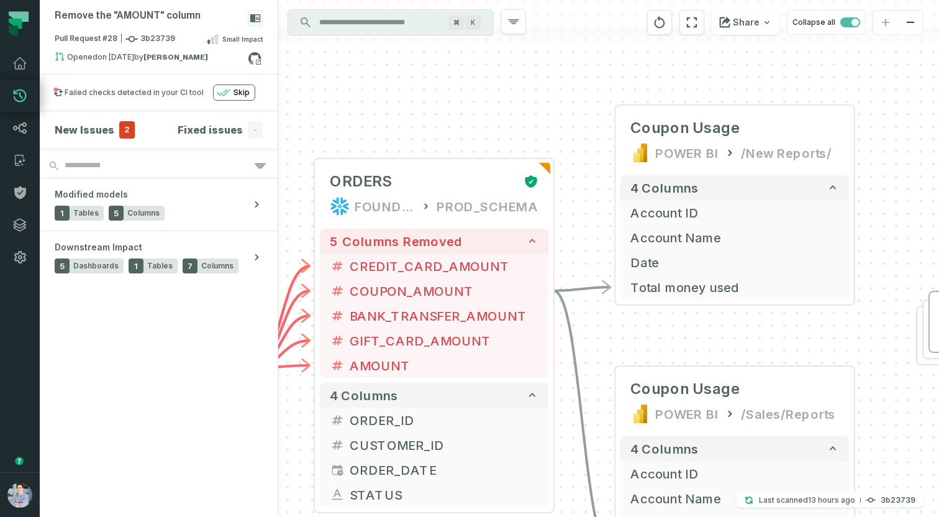
drag, startPoint x: 593, startPoint y: 393, endPoint x: 772, endPoint y: 327, distance: 190.7
click at [772, 327] on div "+ Coupon Usage POWER BI /New Reports/ 4 columns + Account ID + Account Name + D…" at bounding box center [608, 258] width 661 height 517
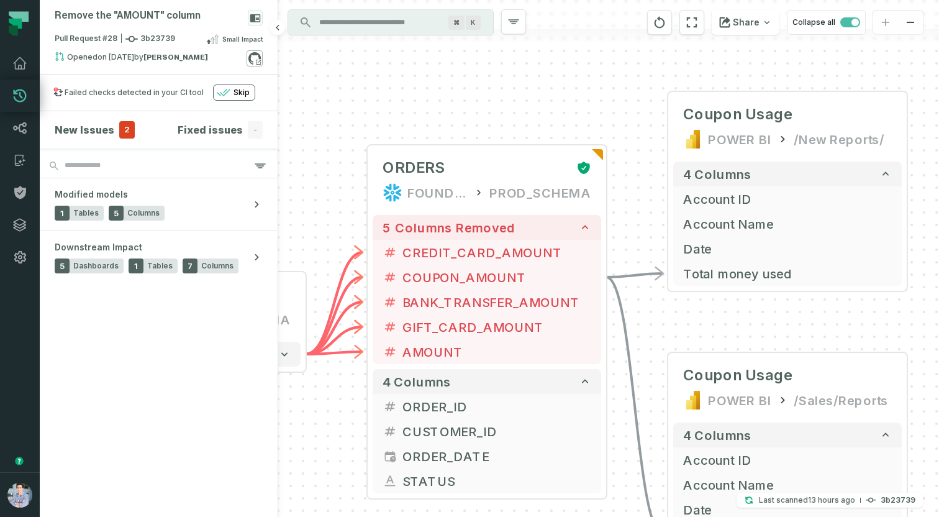
click at [256, 59] on icon at bounding box center [255, 58] width 16 height 16
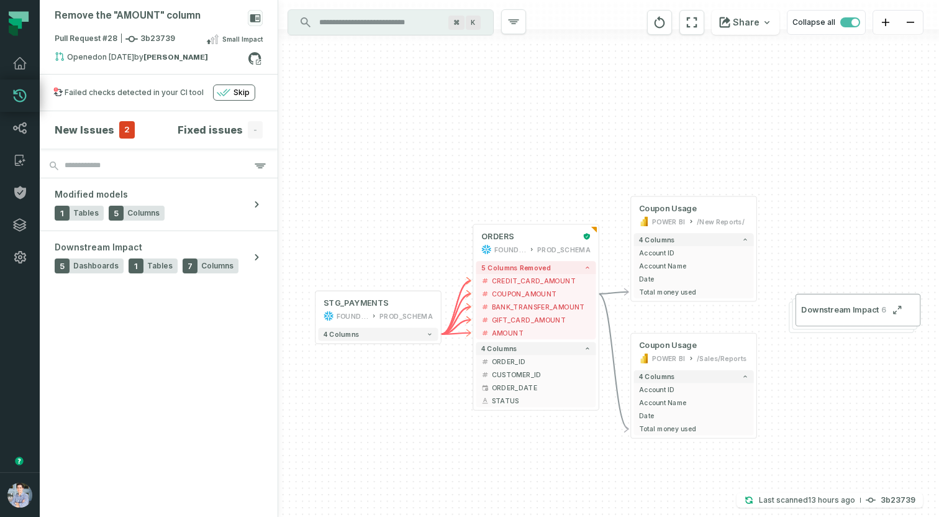
drag, startPoint x: 381, startPoint y: 383, endPoint x: 401, endPoint y: 379, distance: 19.6
click at [401, 379] on div "+ Coupon Usage POWER BI /New Reports/ 4 columns + Account ID + Account Name + D…" at bounding box center [608, 258] width 661 height 517
click at [201, 18] on div "Remove the "AMOUNT" column" at bounding box center [159, 21] width 208 height 22
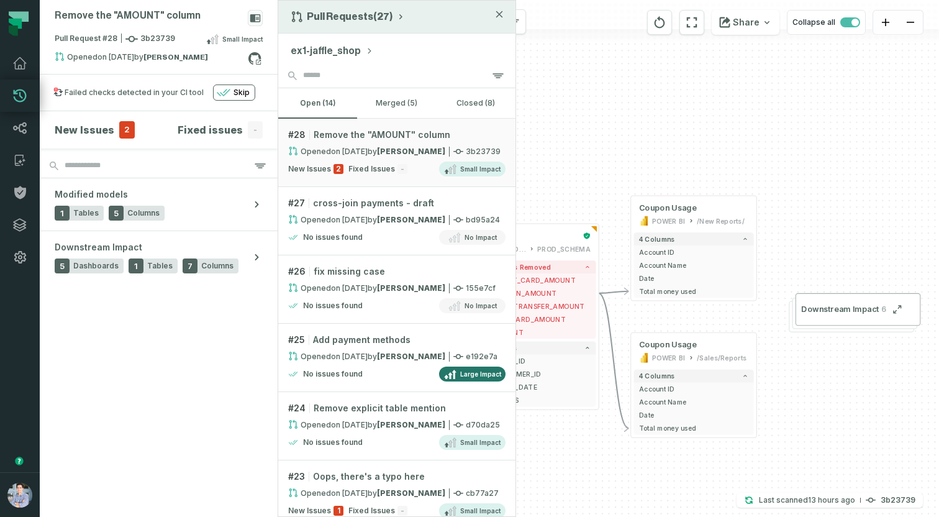
click at [344, 14] on button "Pull Requests (27)" at bounding box center [348, 17] width 115 height 12
click at [339, 70] on div "History of Changes" at bounding box center [353, 70] width 128 height 25
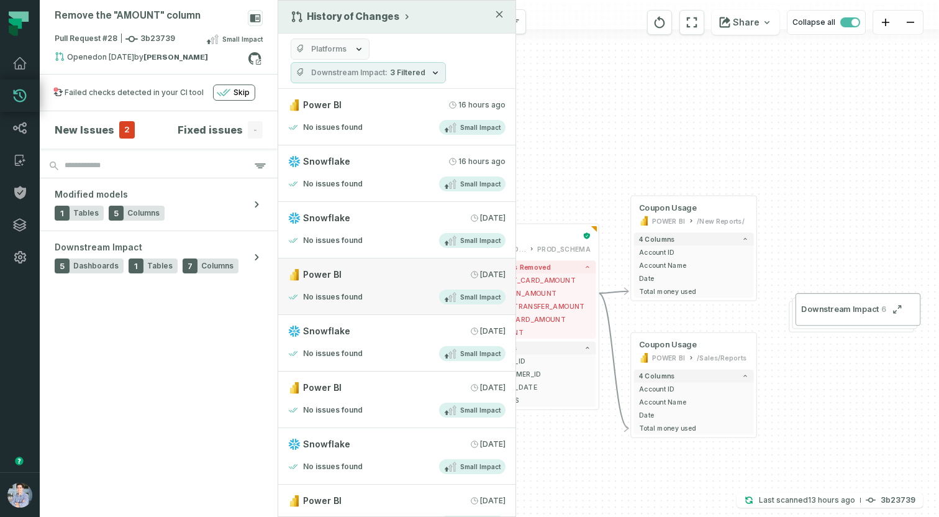
click at [377, 290] on div "No issues found Small Impact" at bounding box center [396, 297] width 217 height 15
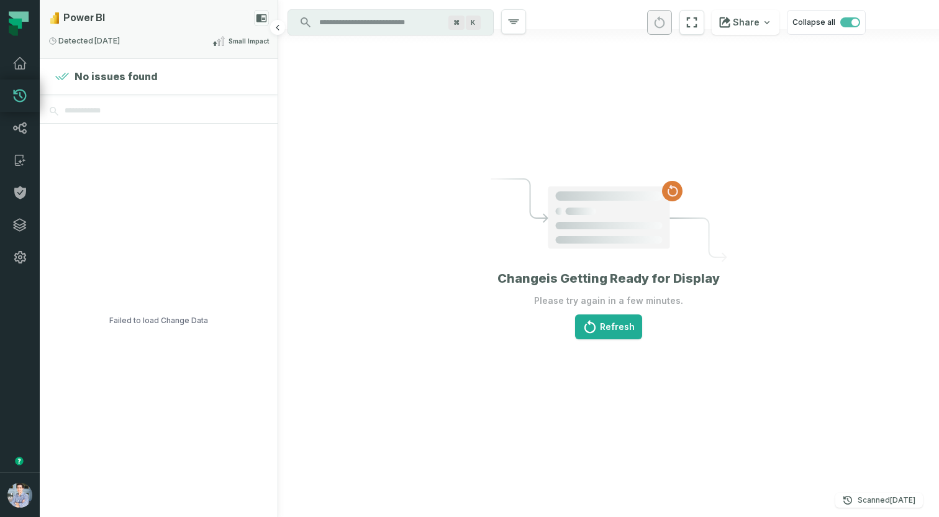
click at [186, 45] on div "Detected [DATE] 4:00:08 PM Small Impact" at bounding box center [158, 41] width 221 height 15
